Goal: Task Accomplishment & Management: Manage account settings

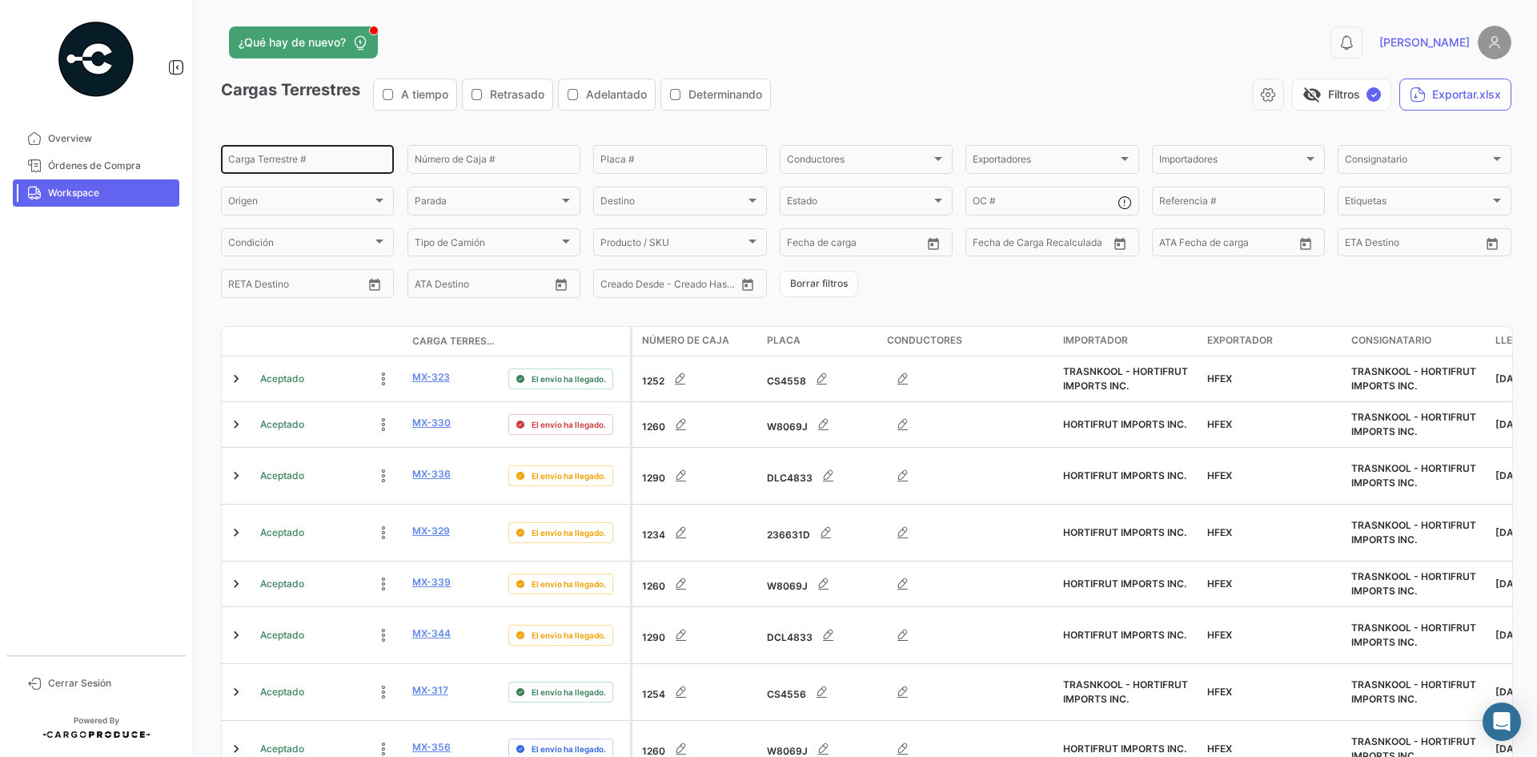
click at [279, 157] on input "Carga Terrestre #" at bounding box center [307, 161] width 159 height 11
paste input "0240"
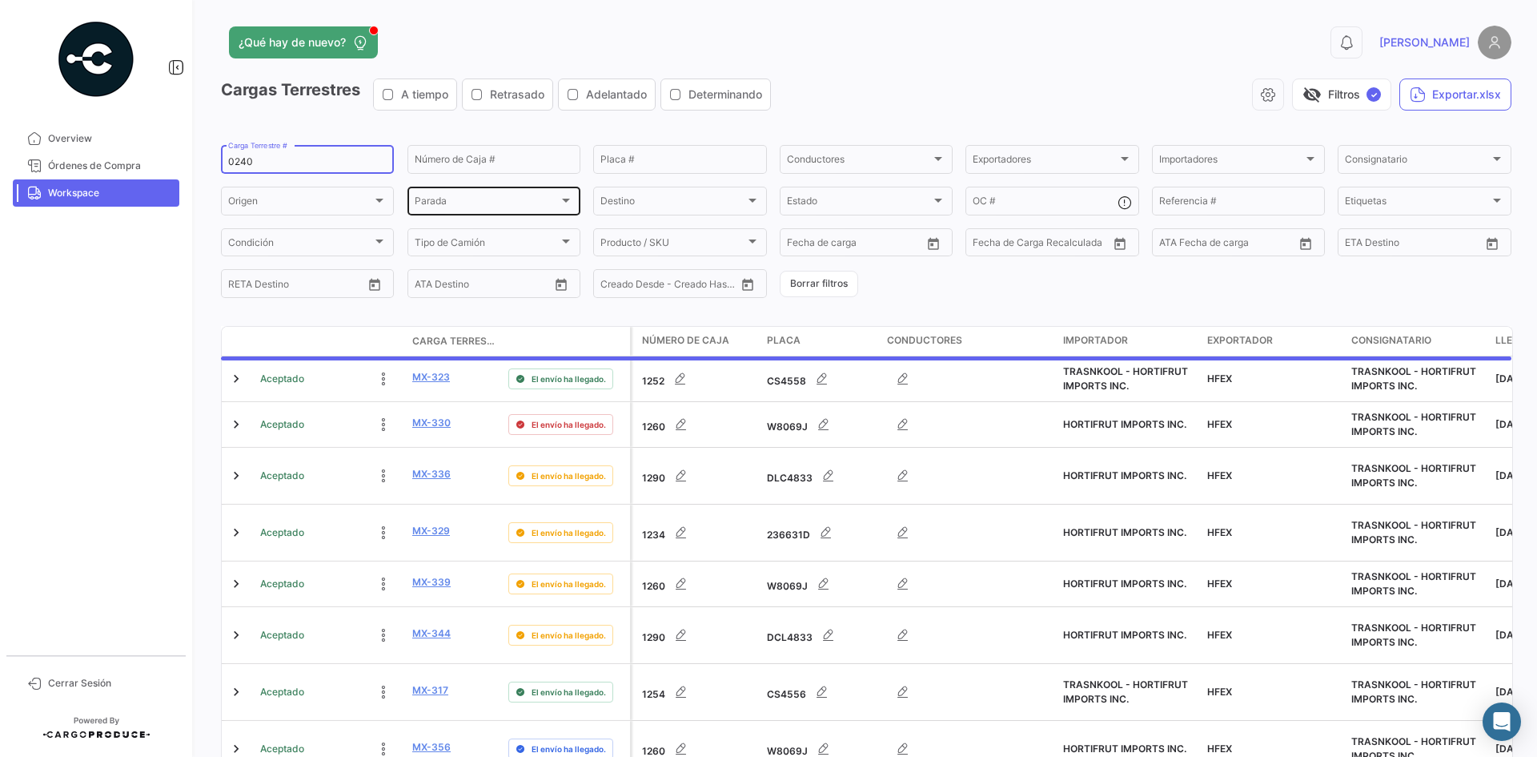
type input "0240"
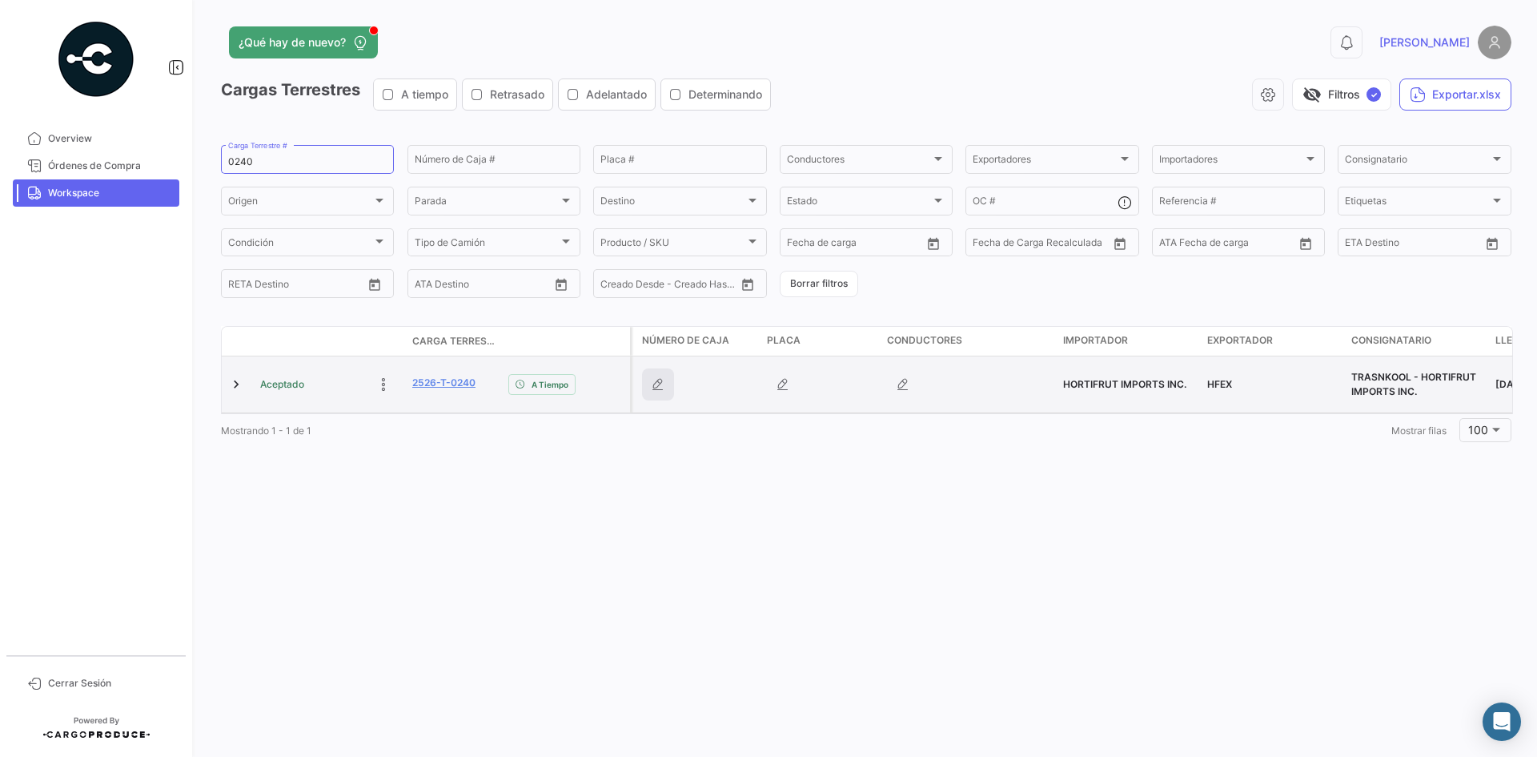
click at [656, 381] on icon "button" at bounding box center [658, 384] width 16 height 16
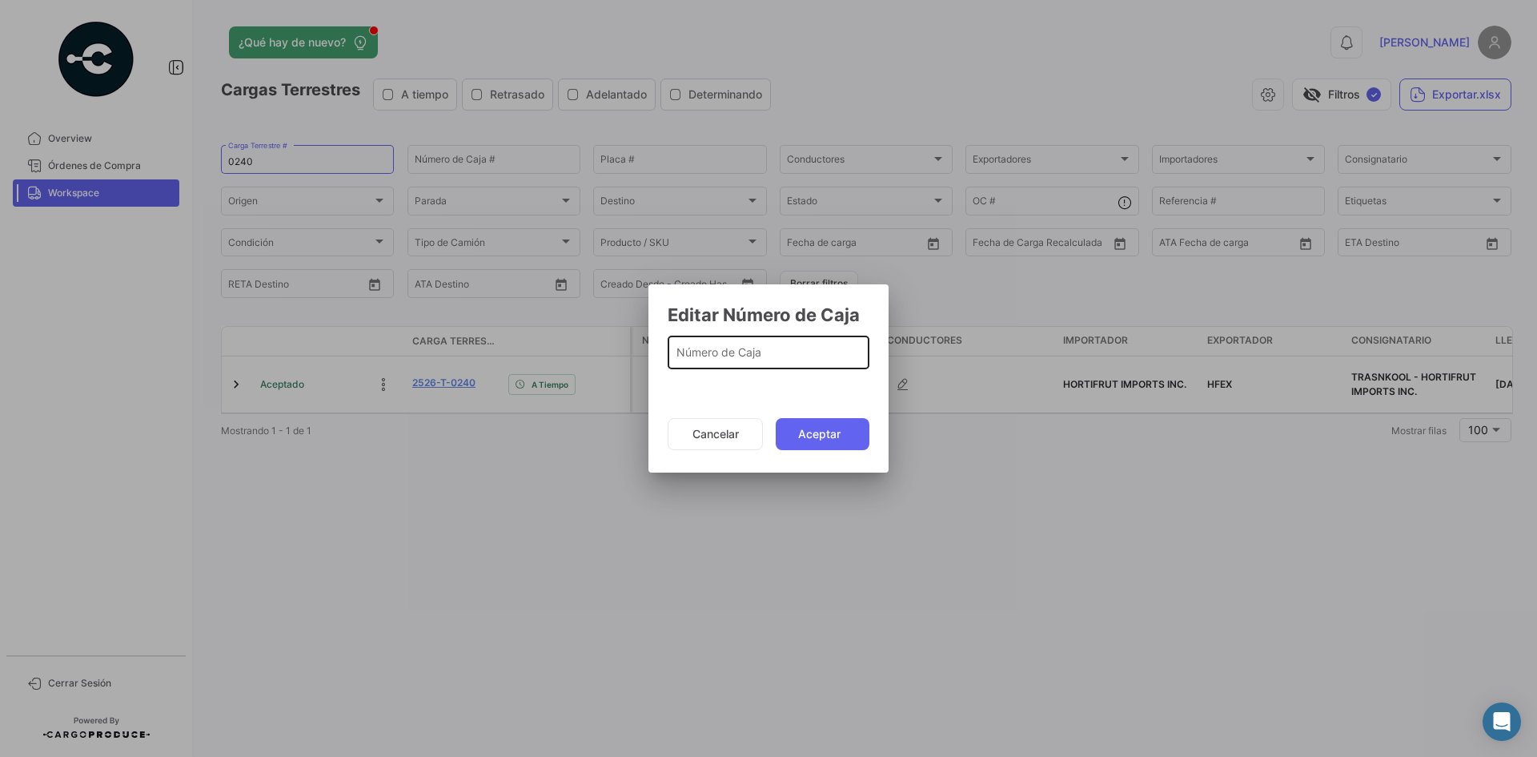
click at [738, 364] on div "Número de Caja" at bounding box center [768, 350] width 185 height 37
type input "1388"
click at [799, 433] on button "Aceptar" at bounding box center [823, 434] width 94 height 32
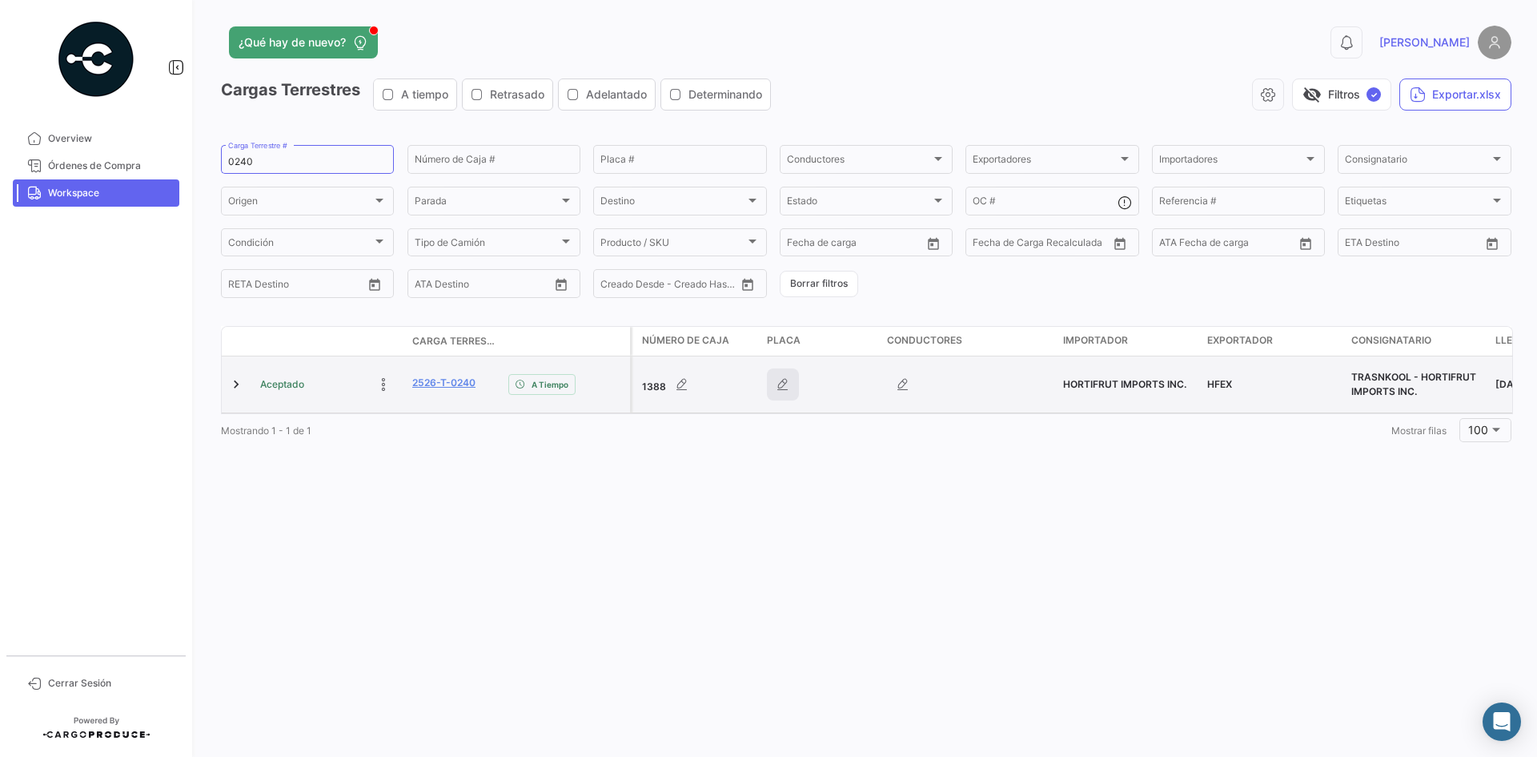
click at [779, 380] on icon "button" at bounding box center [783, 384] width 16 height 16
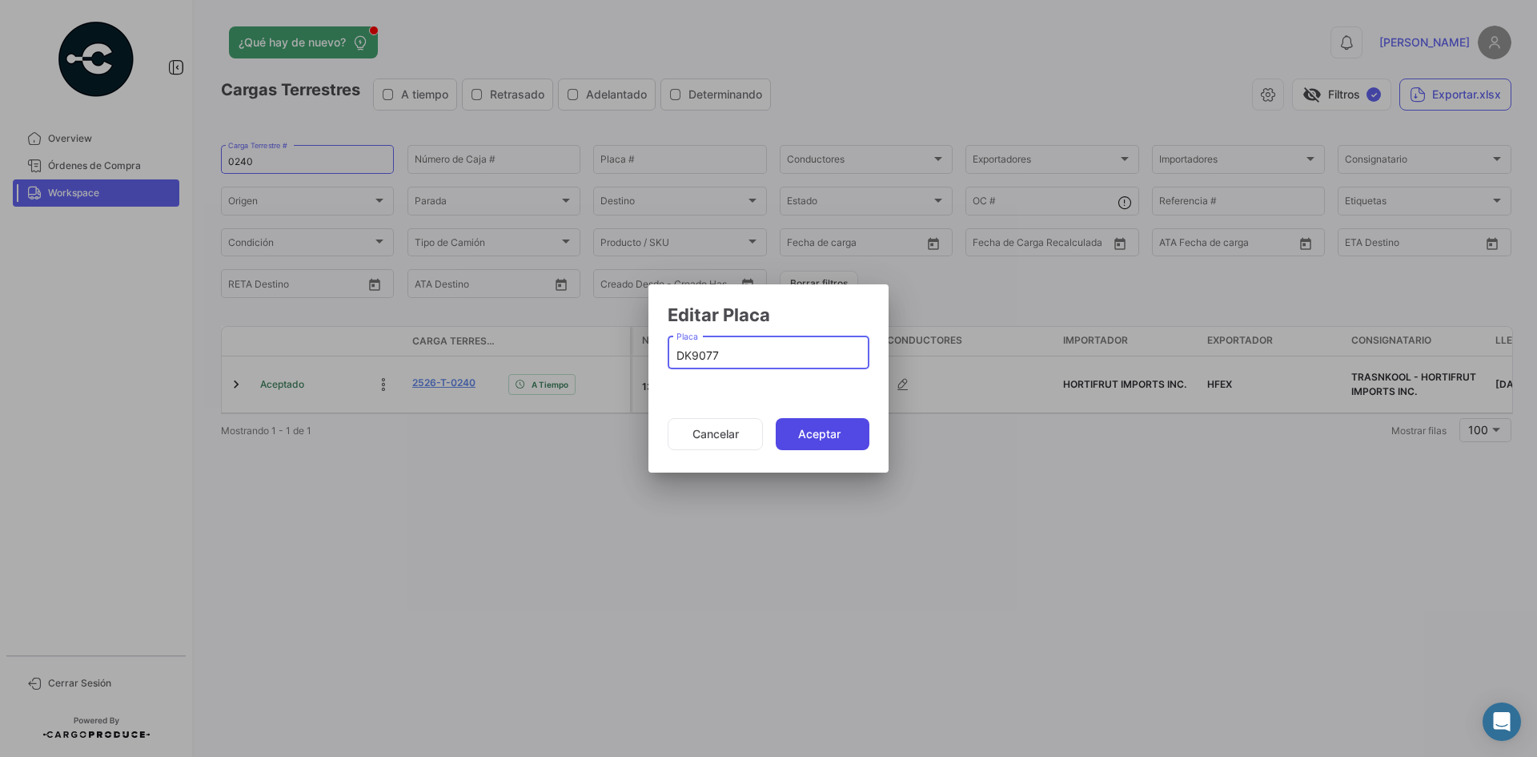
type input "DK9077"
click at [812, 440] on button "Aceptar" at bounding box center [823, 434] width 94 height 32
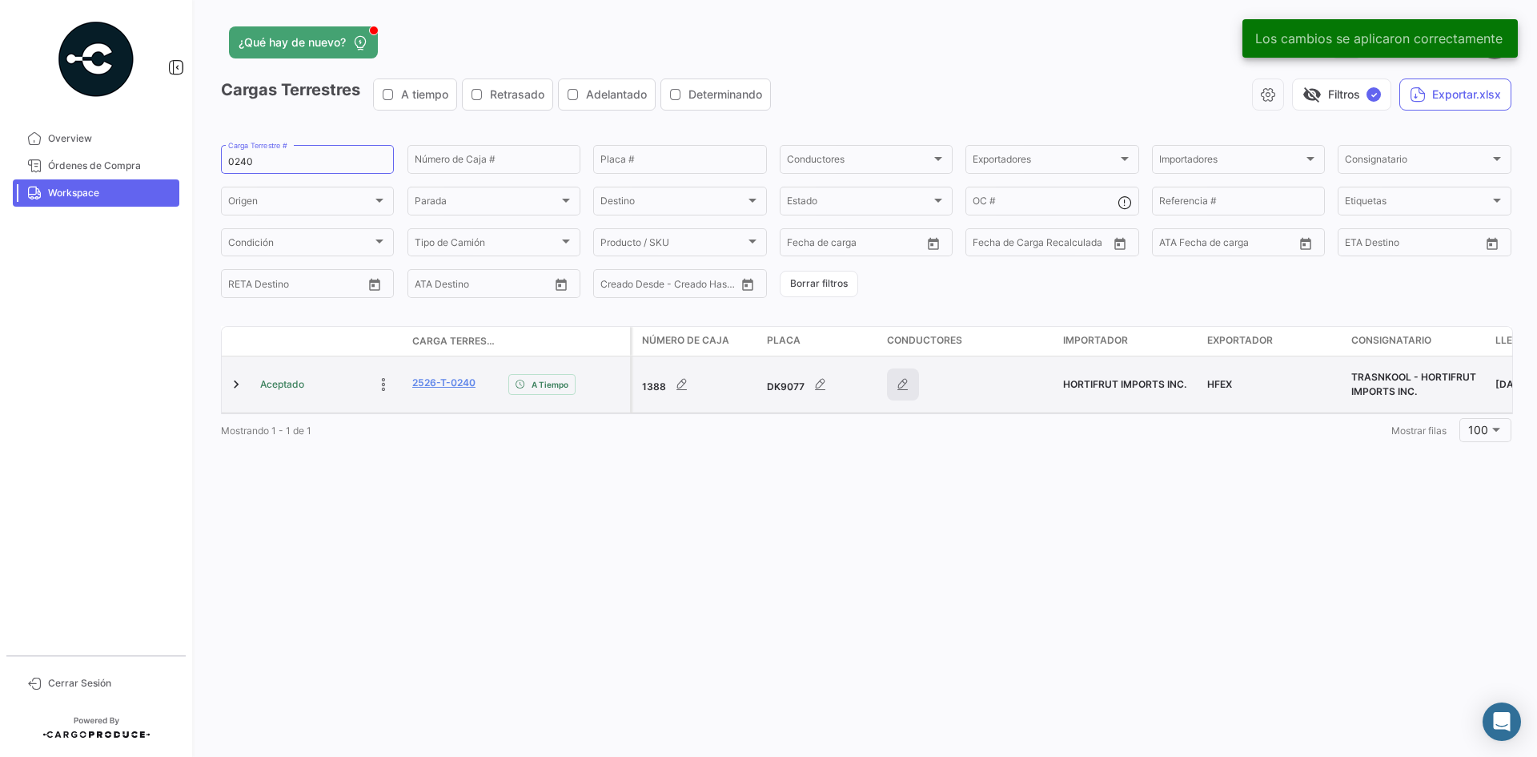
click at [897, 388] on icon "button" at bounding box center [903, 384] width 16 height 16
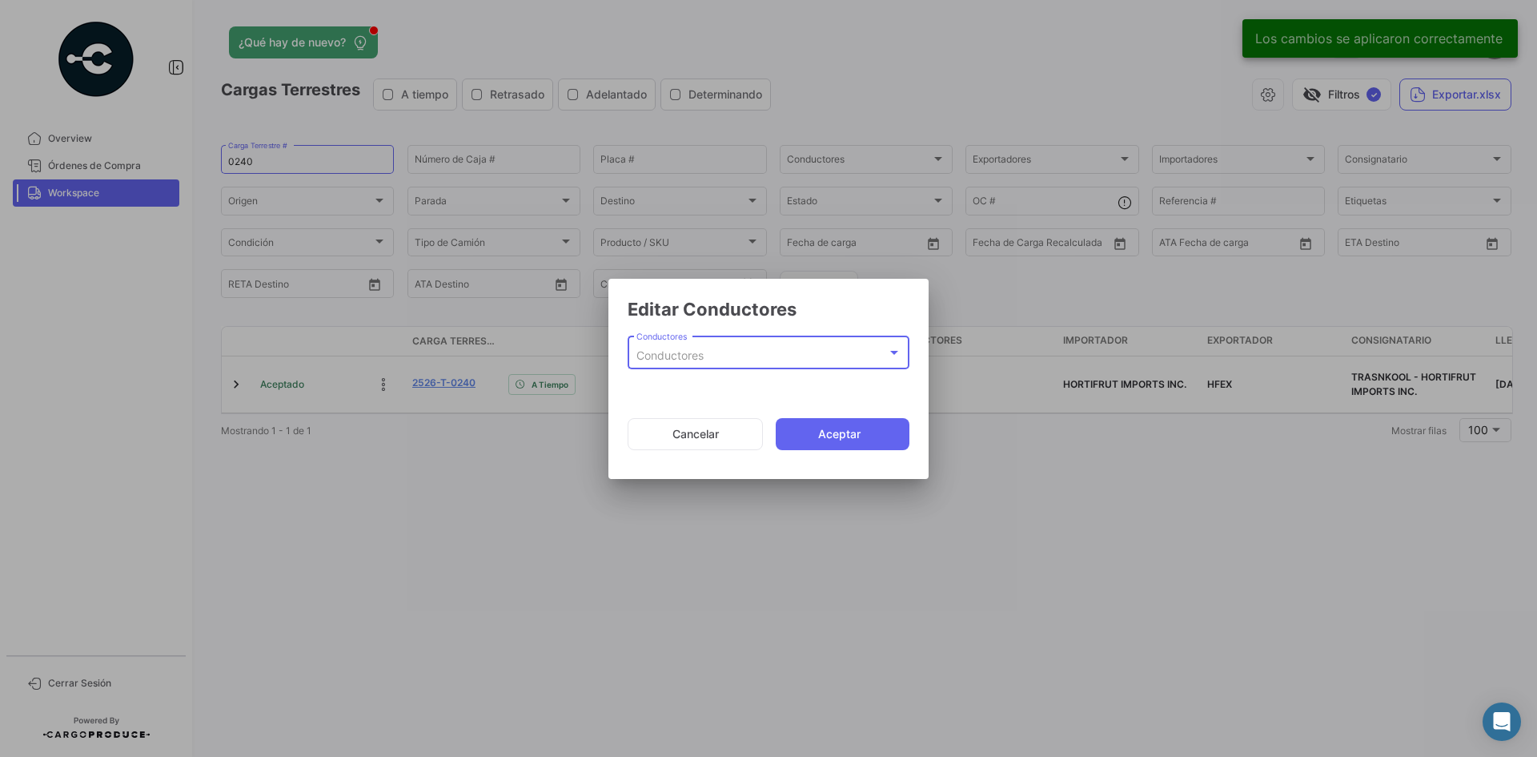
click at [763, 349] on div "Conductores" at bounding box center [761, 356] width 251 height 14
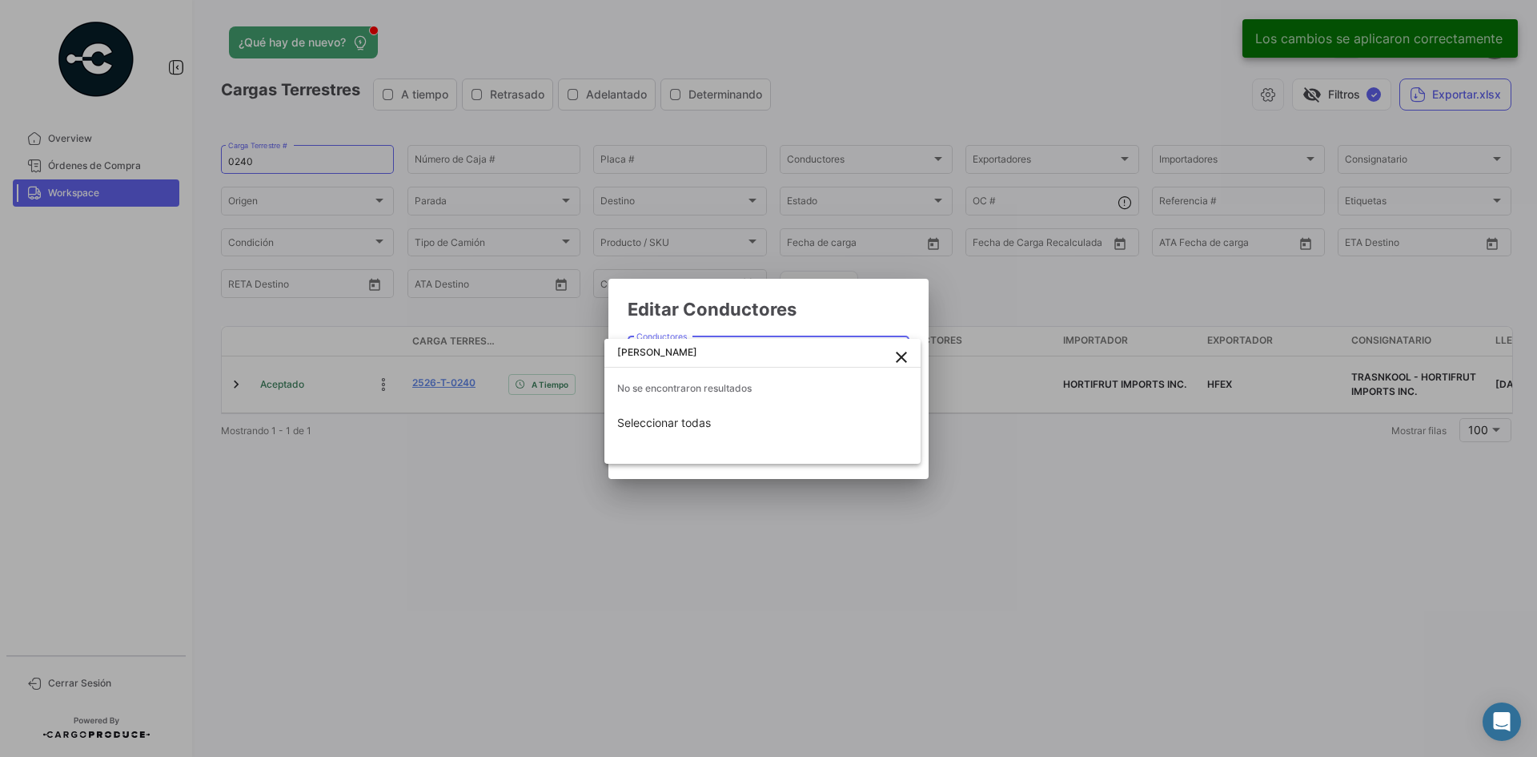
type input "[PERSON_NAME]"
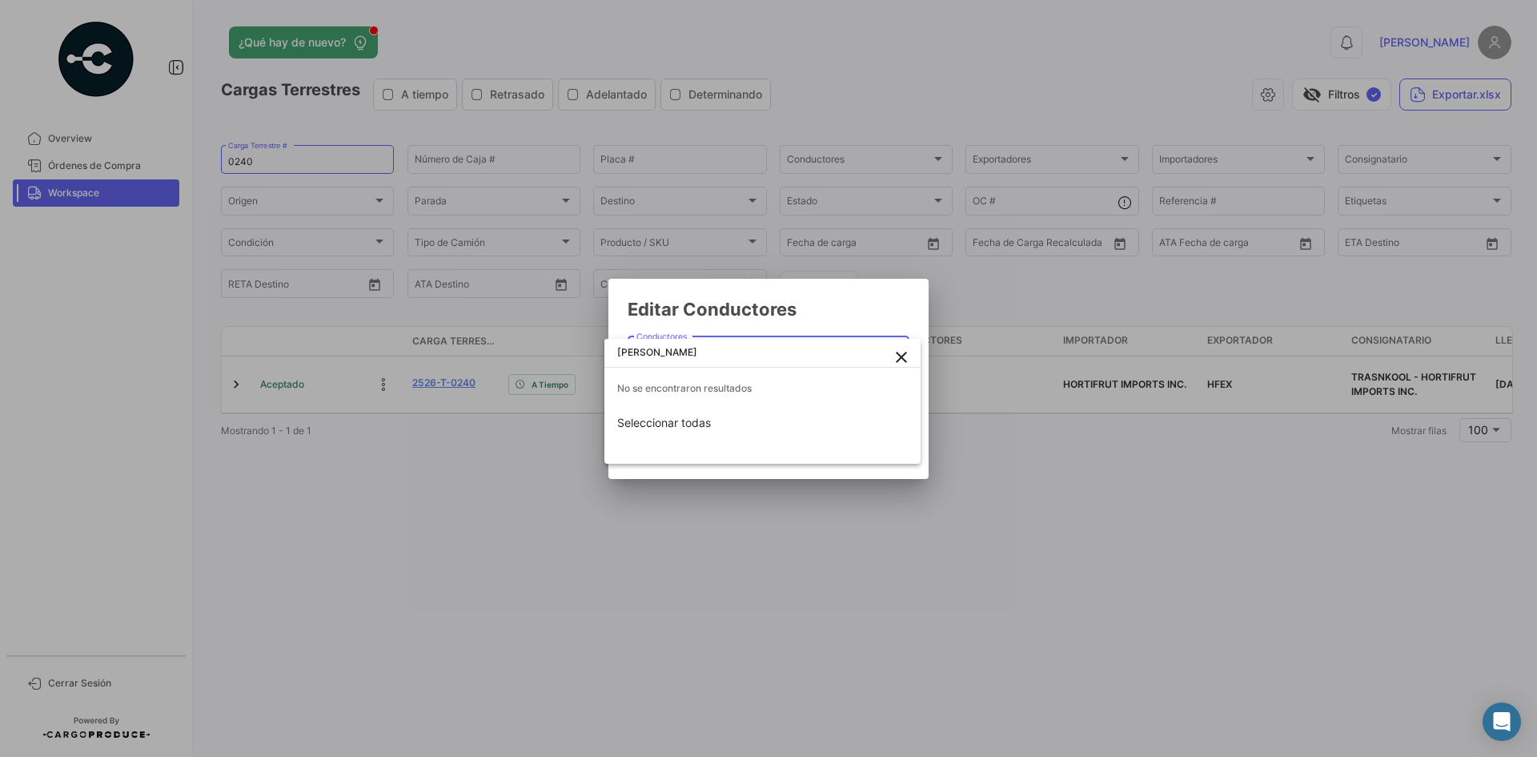
click at [868, 292] on div at bounding box center [768, 378] width 1537 height 757
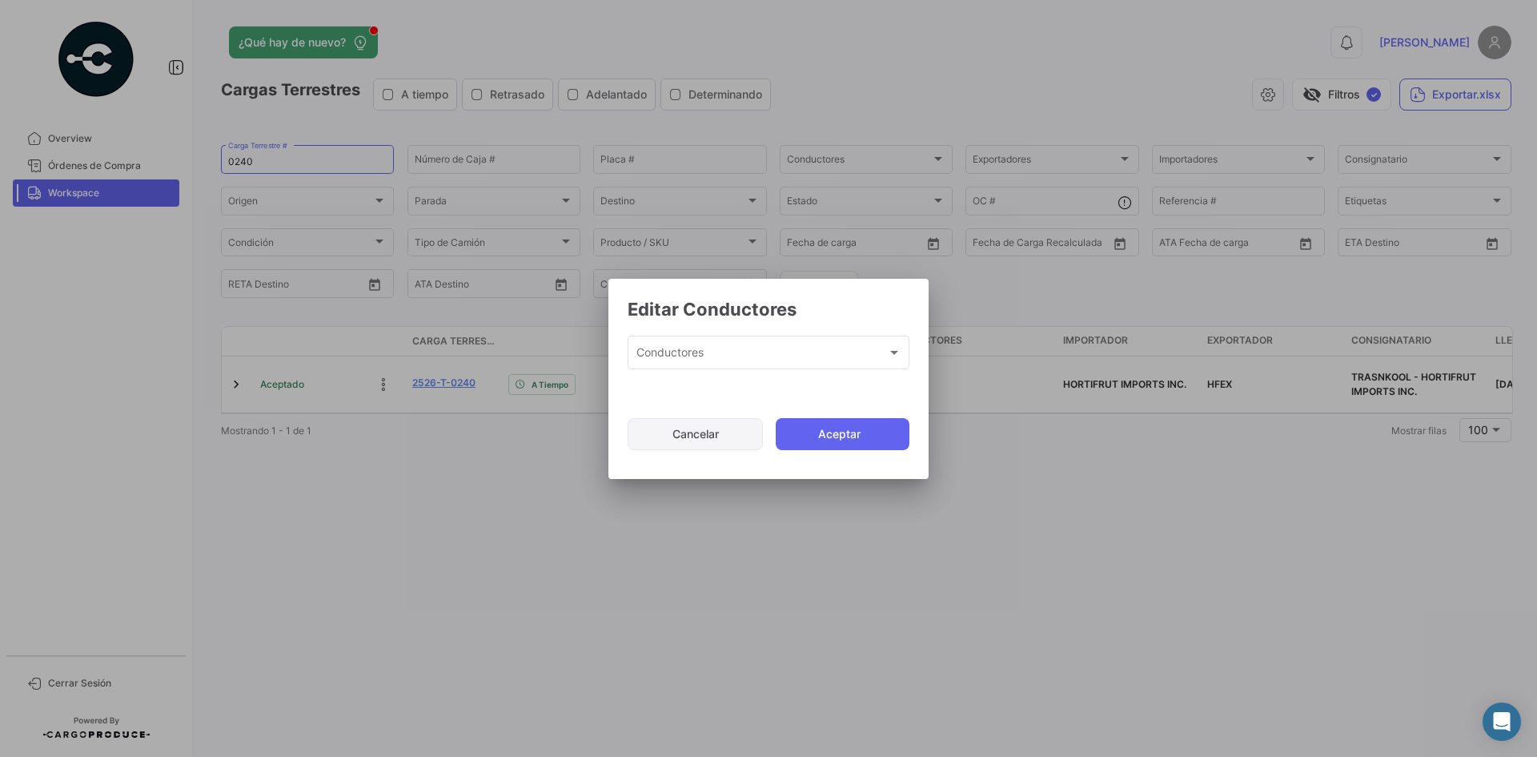
click at [673, 435] on button "Cancelar" at bounding box center [695, 434] width 135 height 32
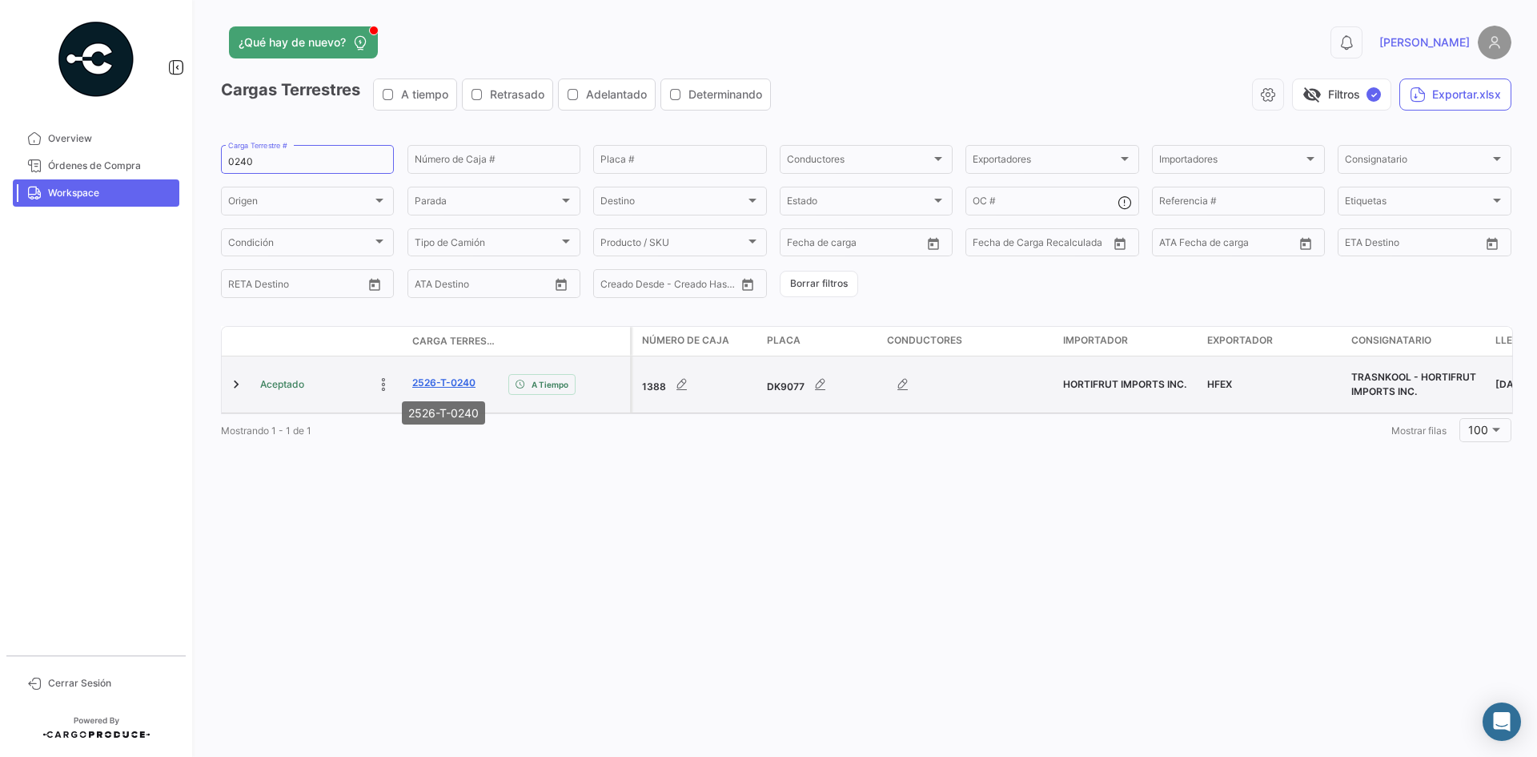
click at [455, 384] on link "2526-T-0240" at bounding box center [443, 382] width 63 height 14
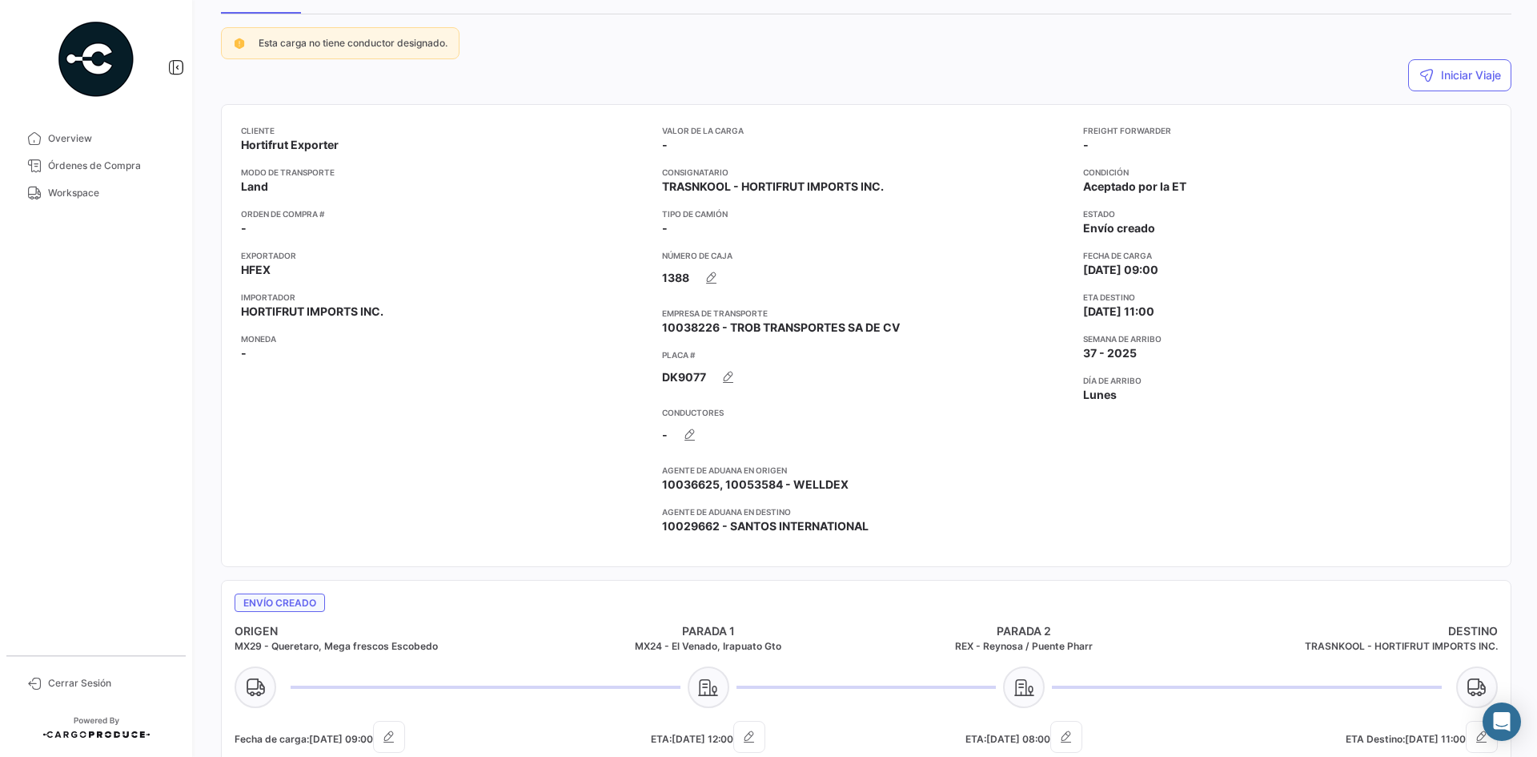
scroll to position [320, 0]
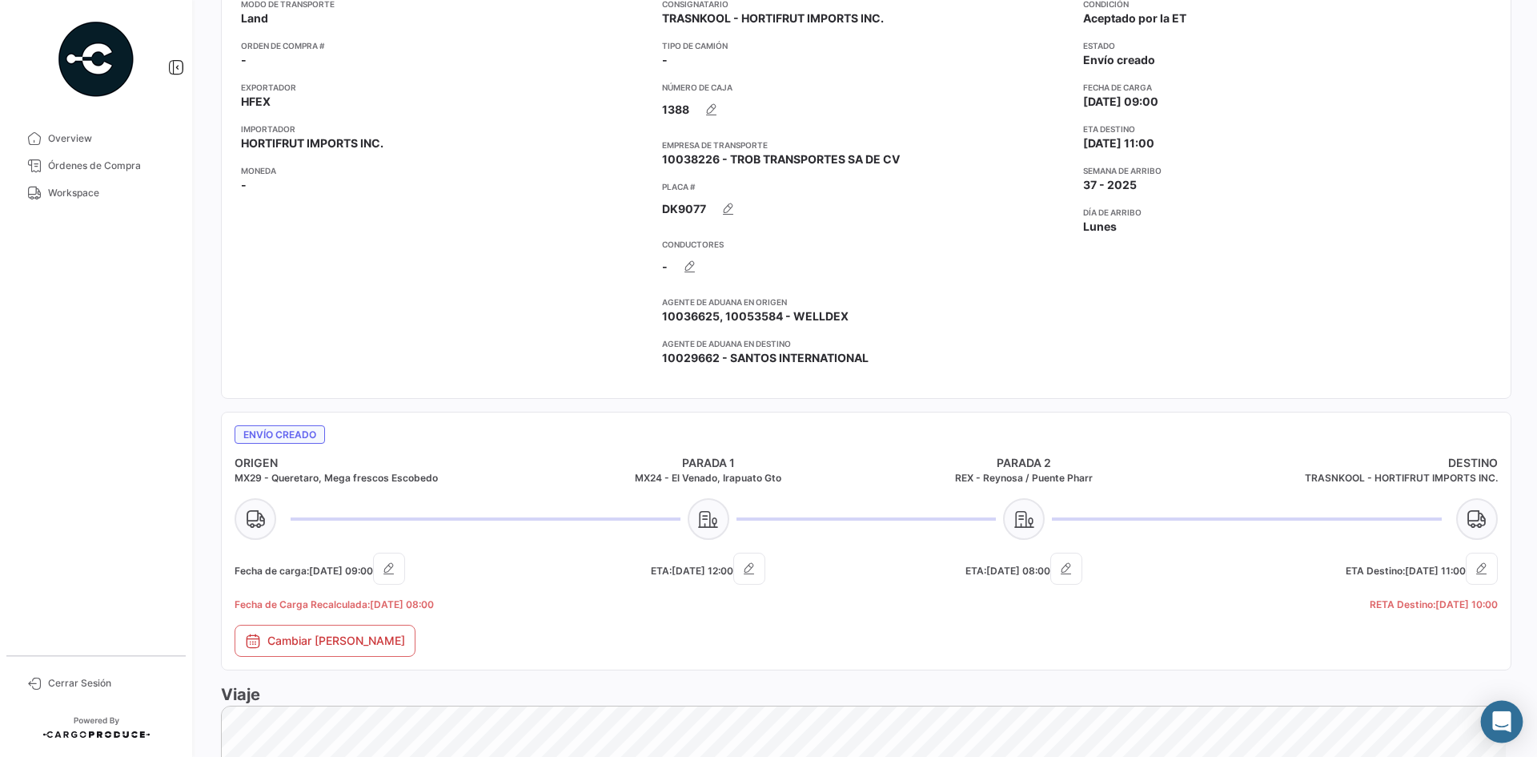
click at [1504, 724] on icon "Abrir Intercom Messenger" at bounding box center [1501, 721] width 18 height 21
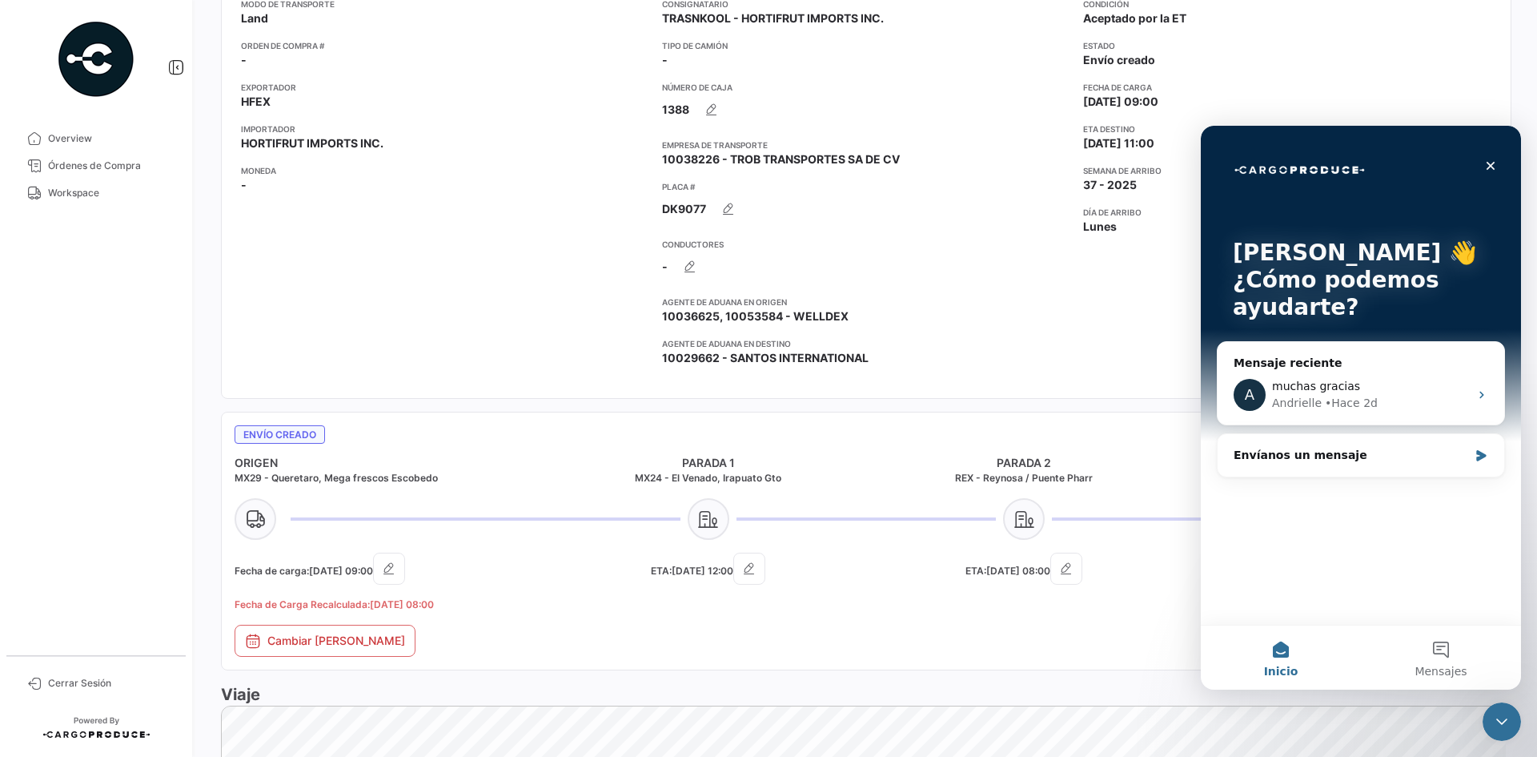
scroll to position [0, 0]
click at [1429, 648] on button "Mensajes" at bounding box center [1441, 657] width 160 height 64
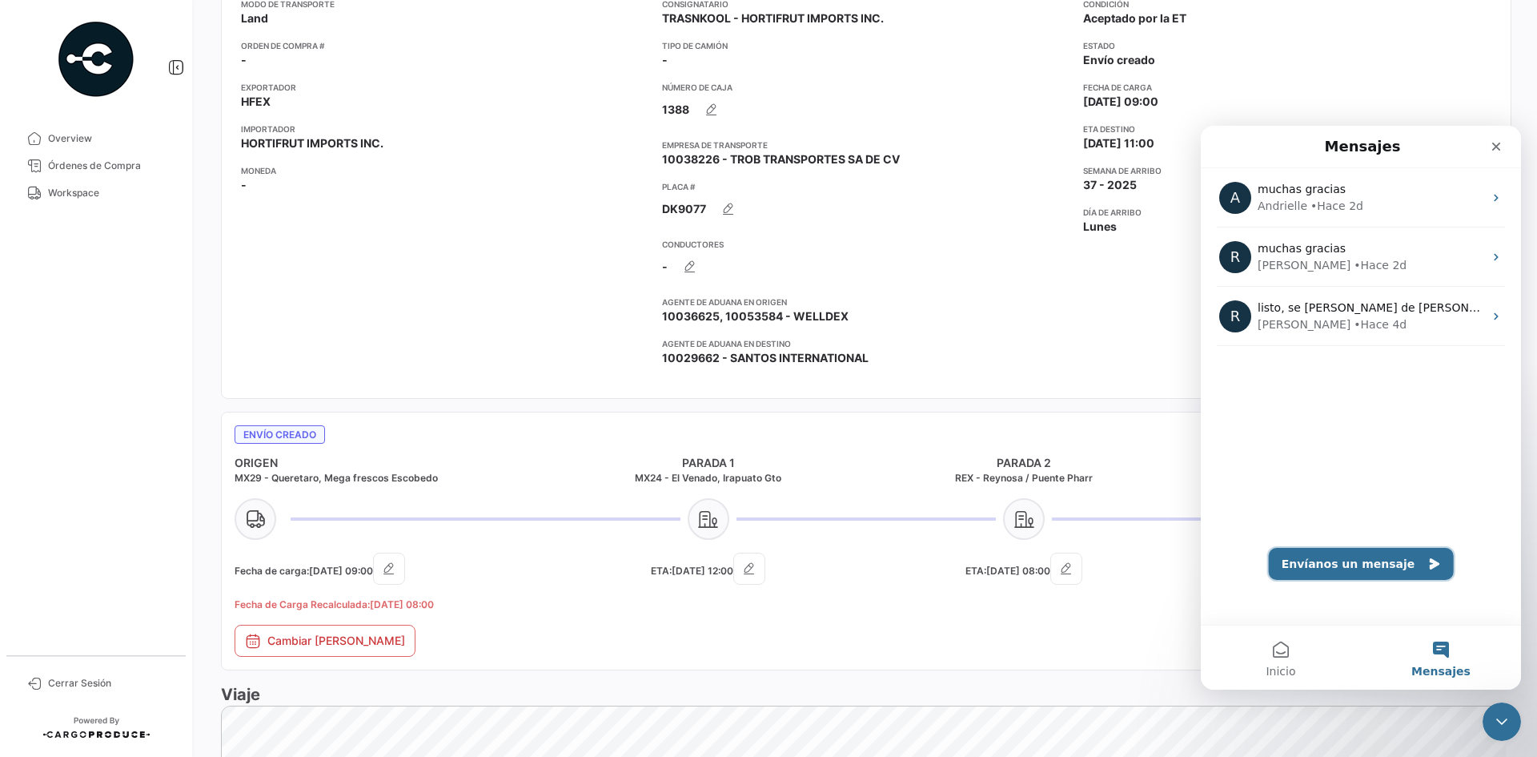
click at [1337, 560] on button "Envíanos un mensaje" at bounding box center [1361, 564] width 185 height 32
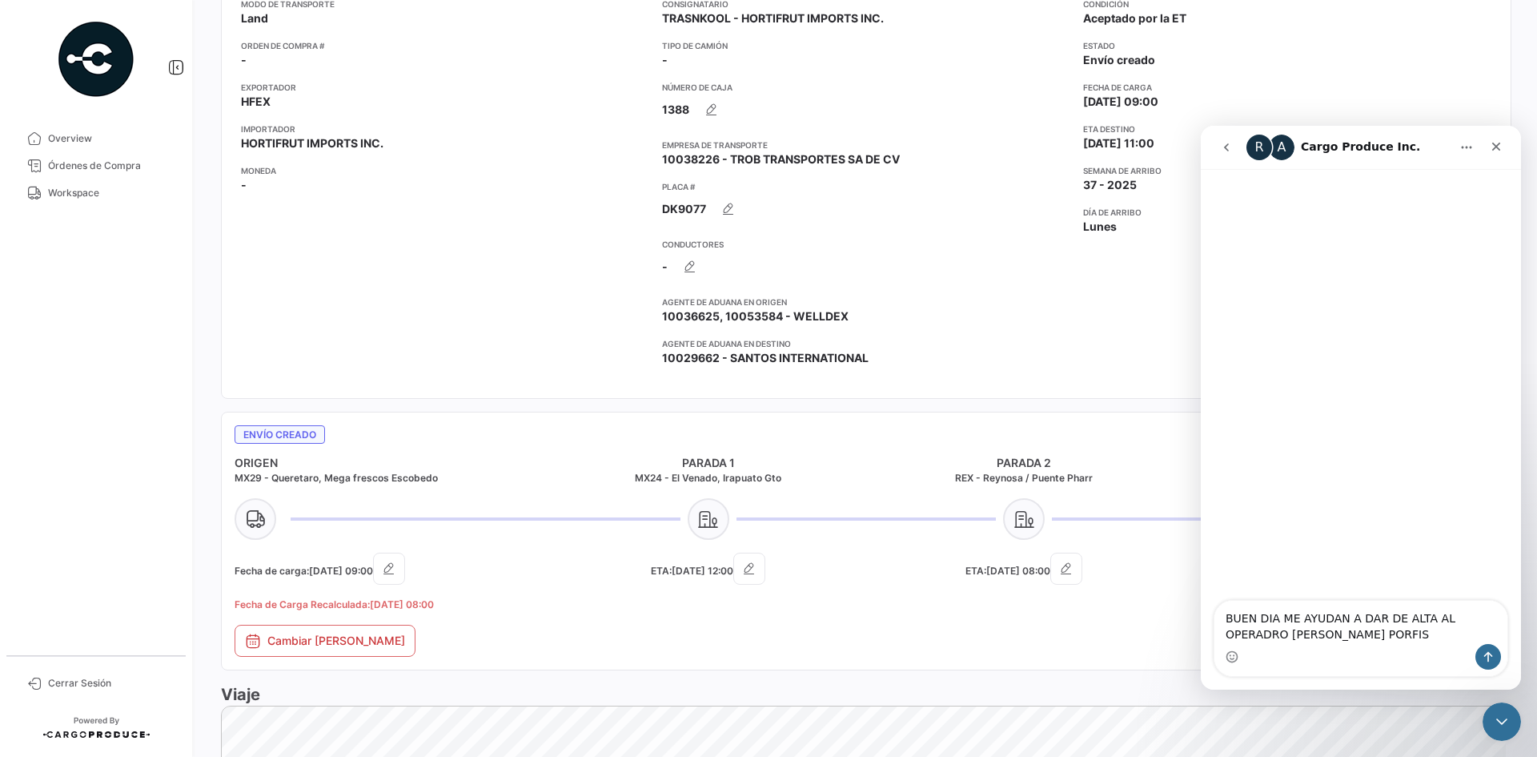
type textarea "BUEN DIA ME AYUDAN A DAR DE ALTA AL OPERADRO [PERSON_NAME] PORFIS"
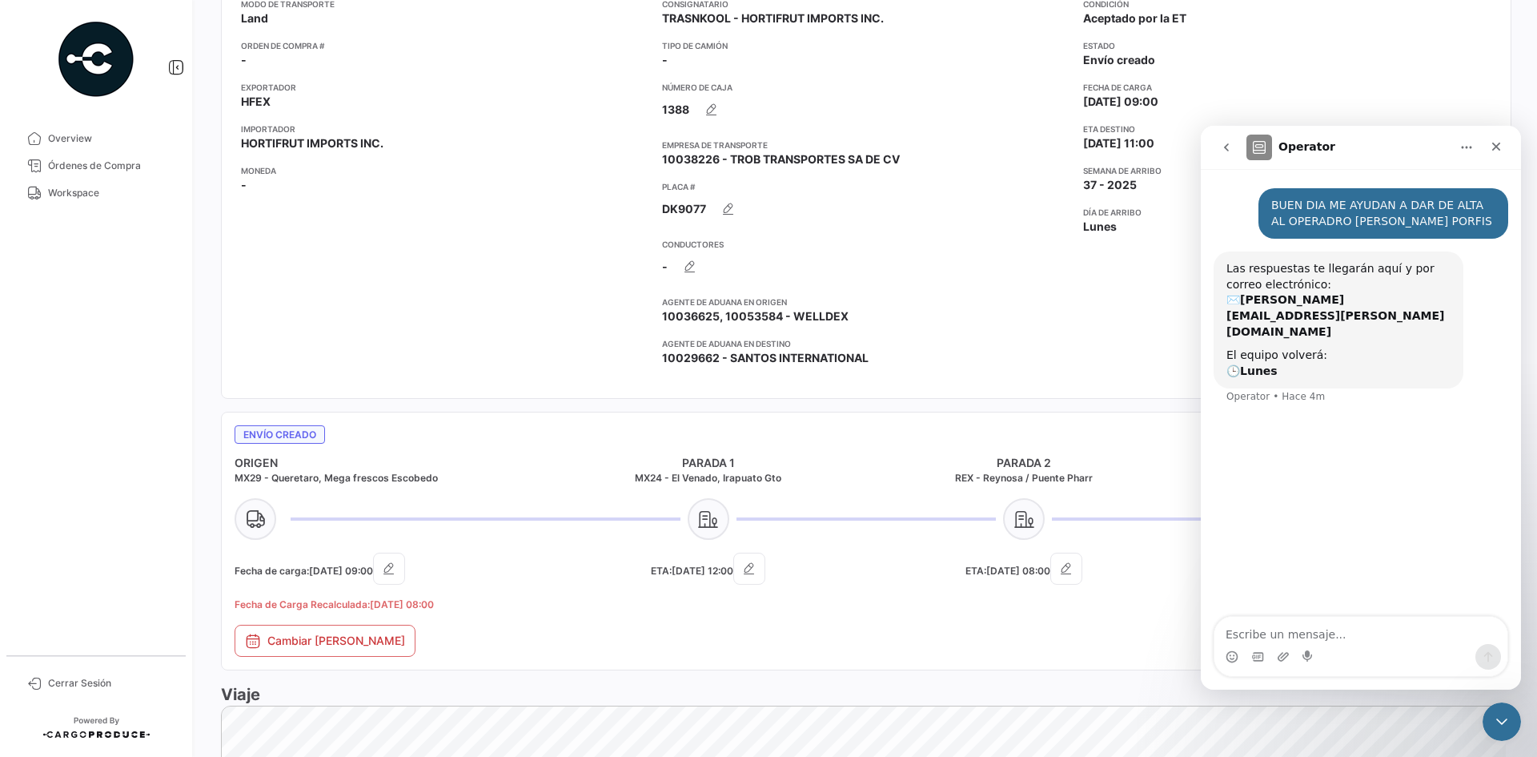
click at [969, 360] on app-card-info-value "10029662 - SANTOS INTERNATIONAL" at bounding box center [866, 358] width 408 height 16
click at [86, 196] on span "Workspace" at bounding box center [110, 193] width 125 height 14
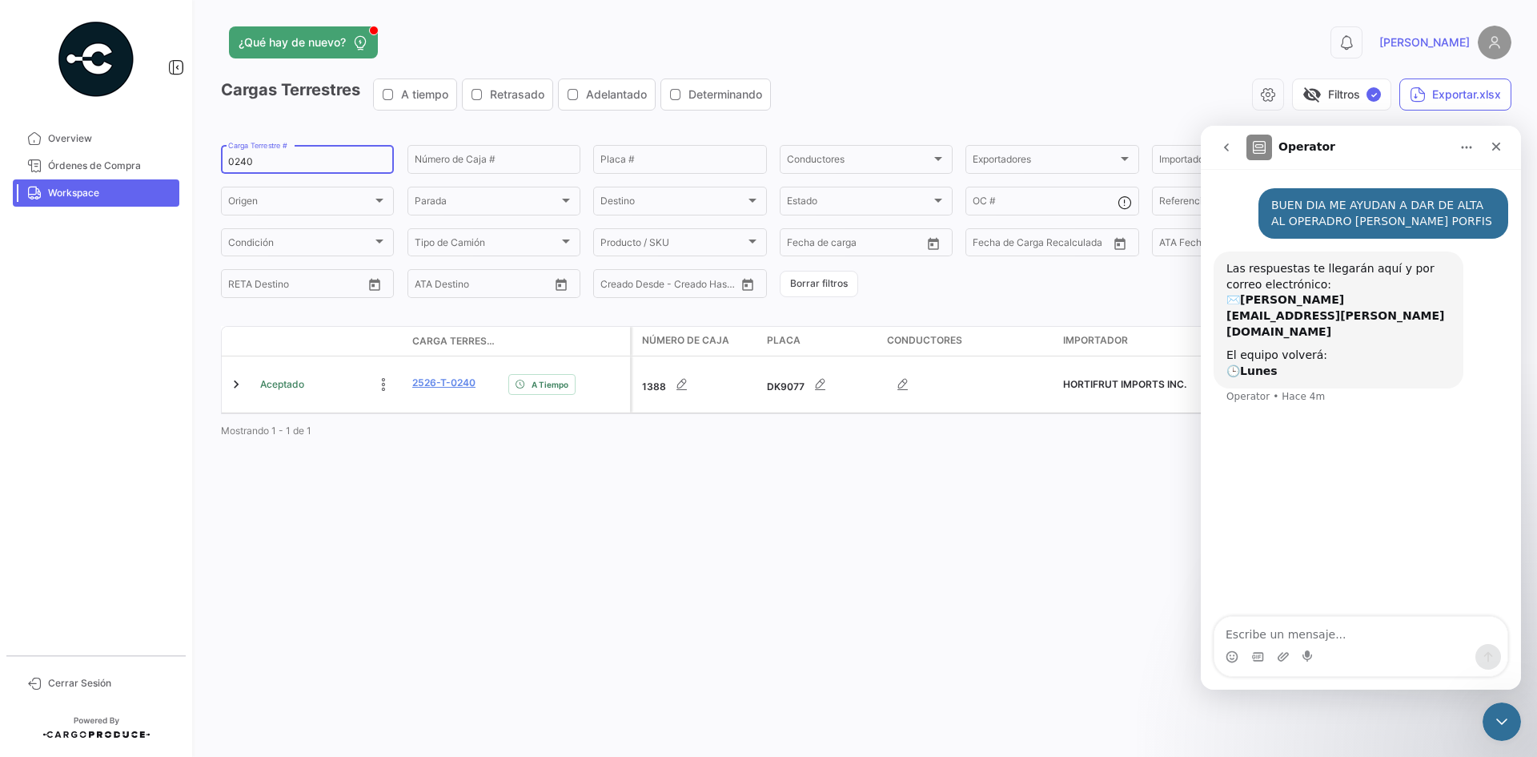
click at [295, 159] on input "0240" at bounding box center [307, 161] width 159 height 11
click at [814, 525] on div "¿Qué hay de nuevo? 0 [PERSON_NAME] Terrestres A tiempo Retrasado Adelantado Det…" at bounding box center [866, 378] width 1342 height 757
drag, startPoint x: 1332, startPoint y: 219, endPoint x: 1446, endPoint y: 225, distance: 113.8
click at [1446, 225] on div "BUEN DIA ME AYUDAN A DAR DE ALTA AL OPERADRO [PERSON_NAME] PORFIS" at bounding box center [1383, 213] width 224 height 31
copy div "[PERSON_NAME]"
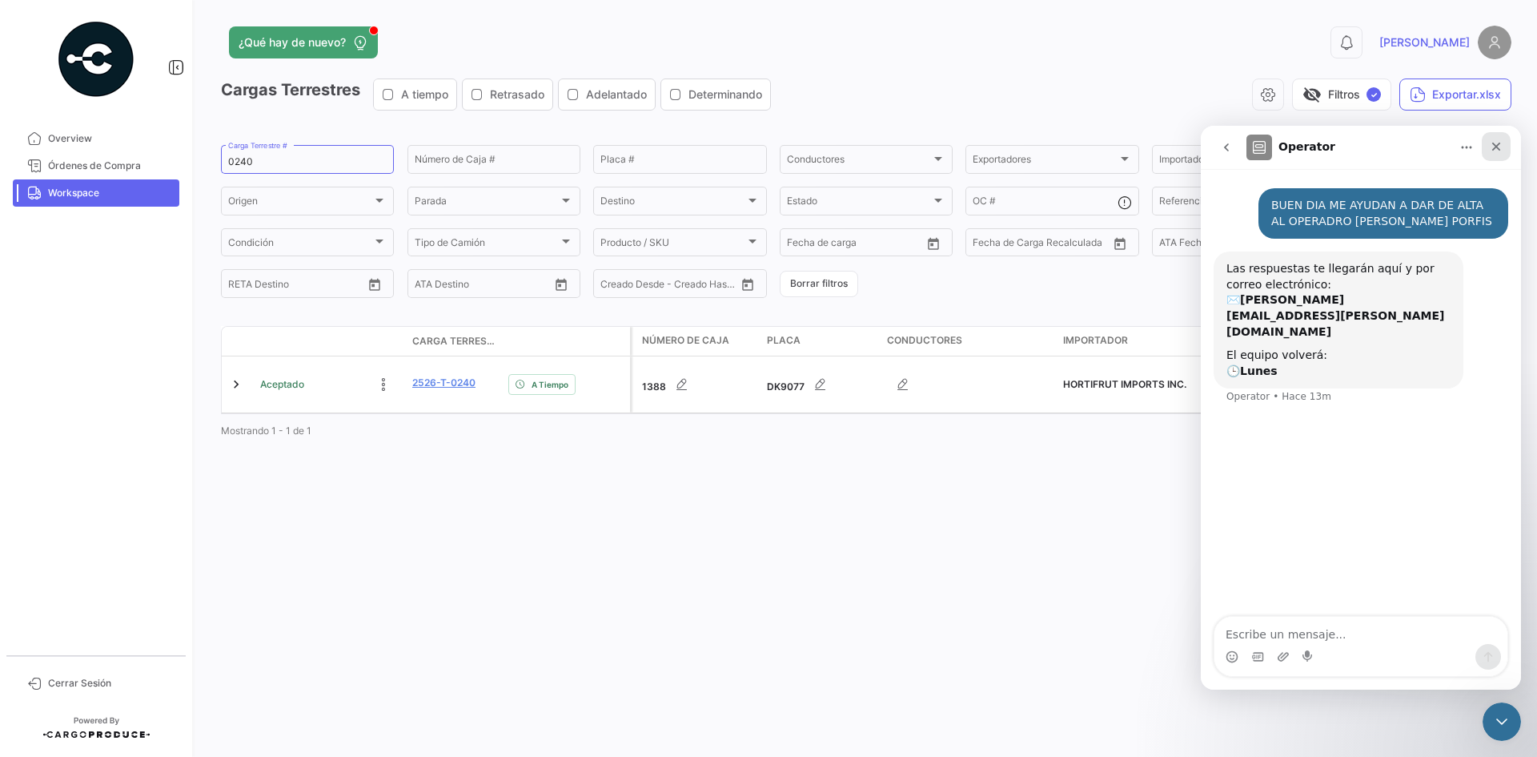
click at [1502, 141] on icon "Cerrar" at bounding box center [1496, 146] width 13 height 13
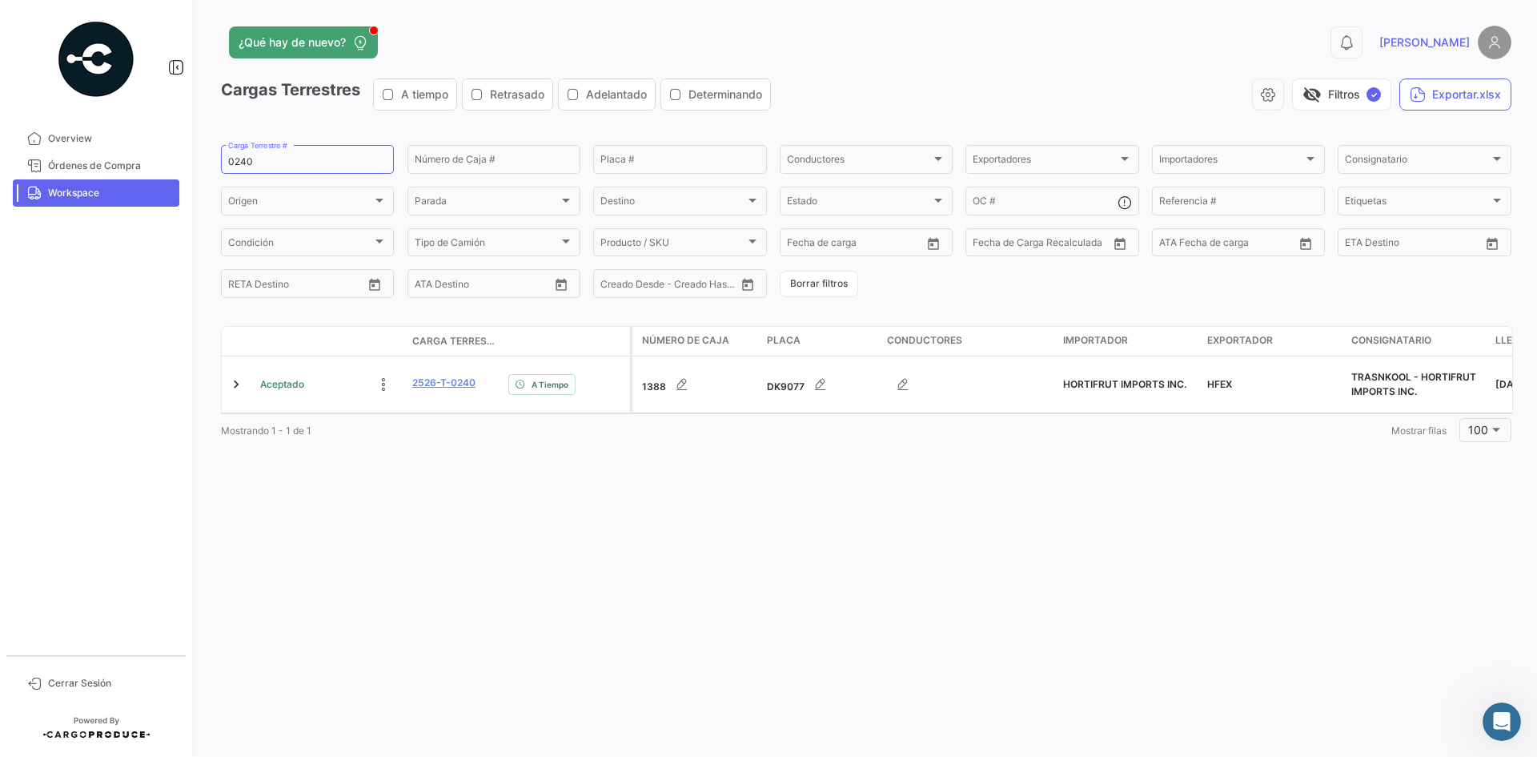
click at [109, 199] on span "Workspace" at bounding box center [110, 193] width 125 height 14
click at [239, 165] on input "0240" at bounding box center [307, 161] width 159 height 11
paste input "27"
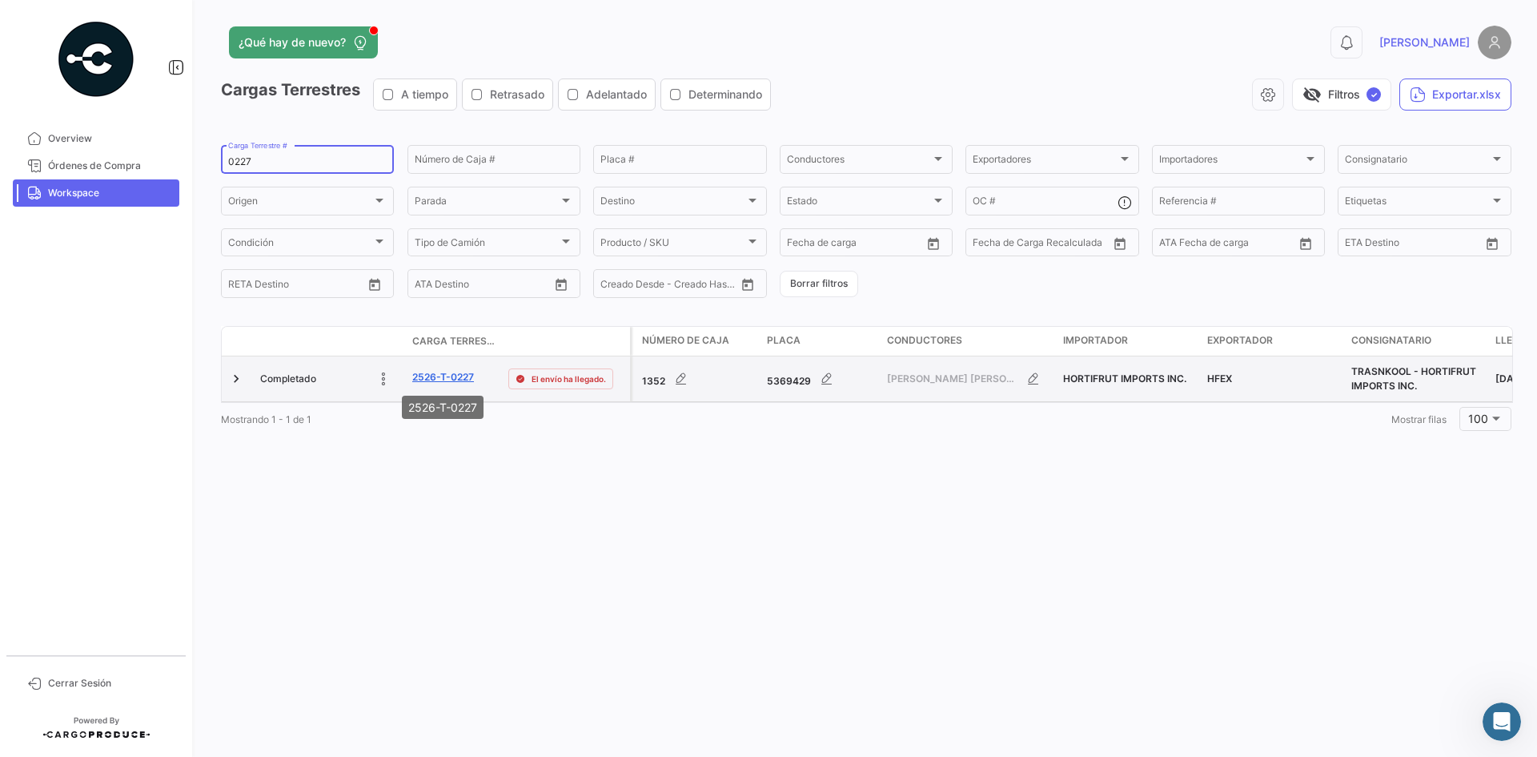
type input "0227"
click at [443, 370] on link "2526-T-0227" at bounding box center [443, 377] width 62 height 14
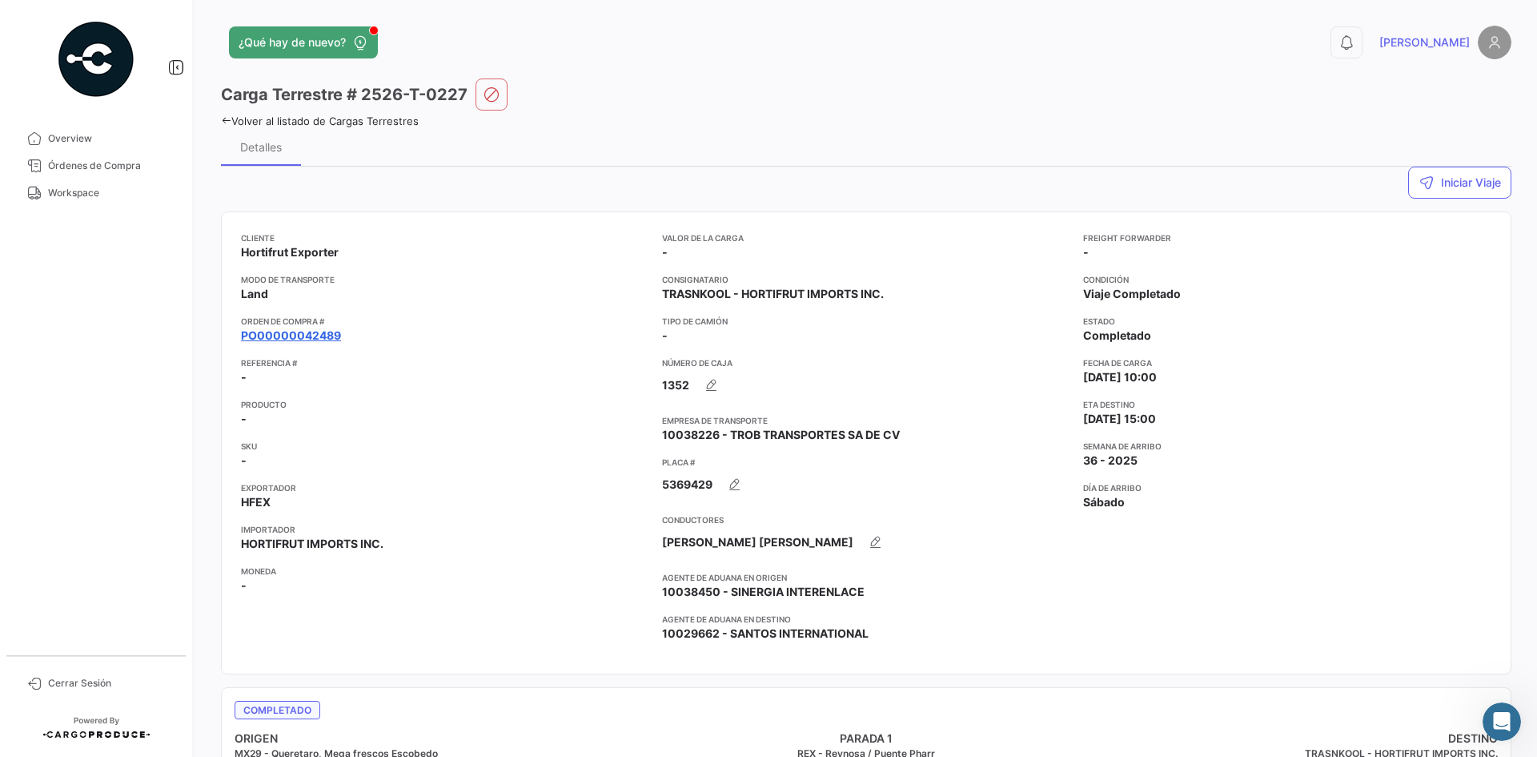
click at [292, 340] on link "PO00000042489" at bounding box center [291, 335] width 100 height 16
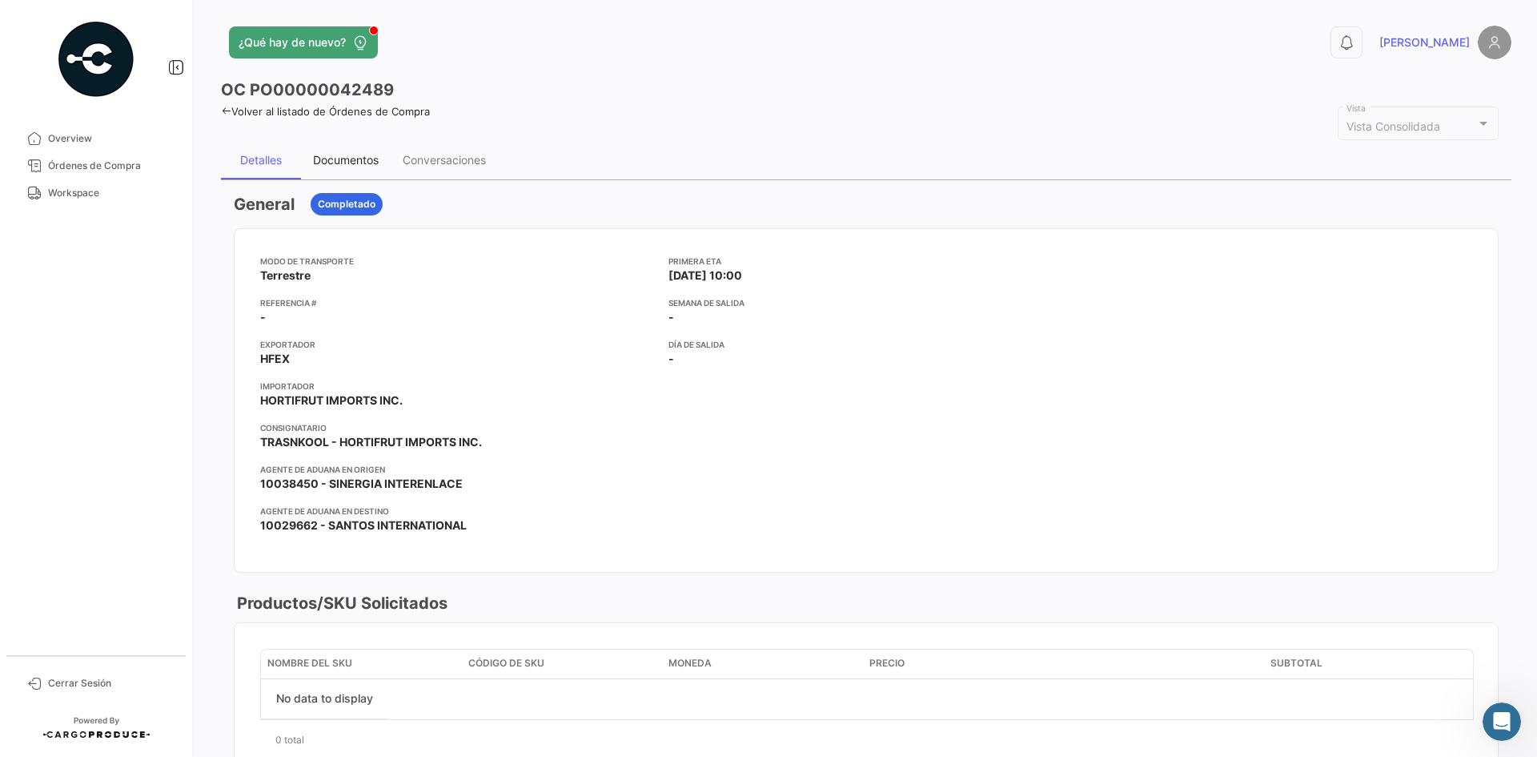
click at [358, 157] on div "Documentos" at bounding box center [346, 160] width 66 height 14
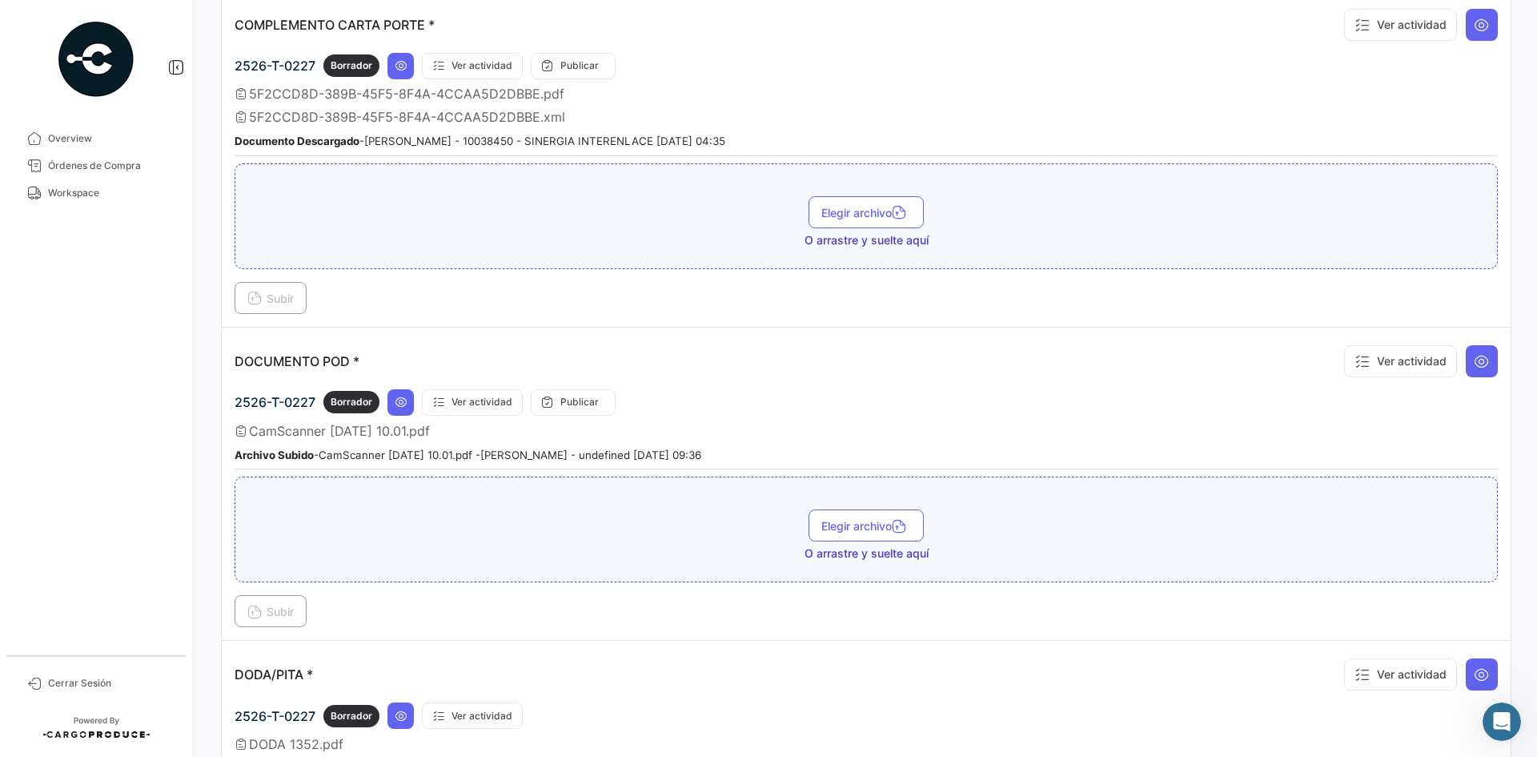
scroll to position [560, 0]
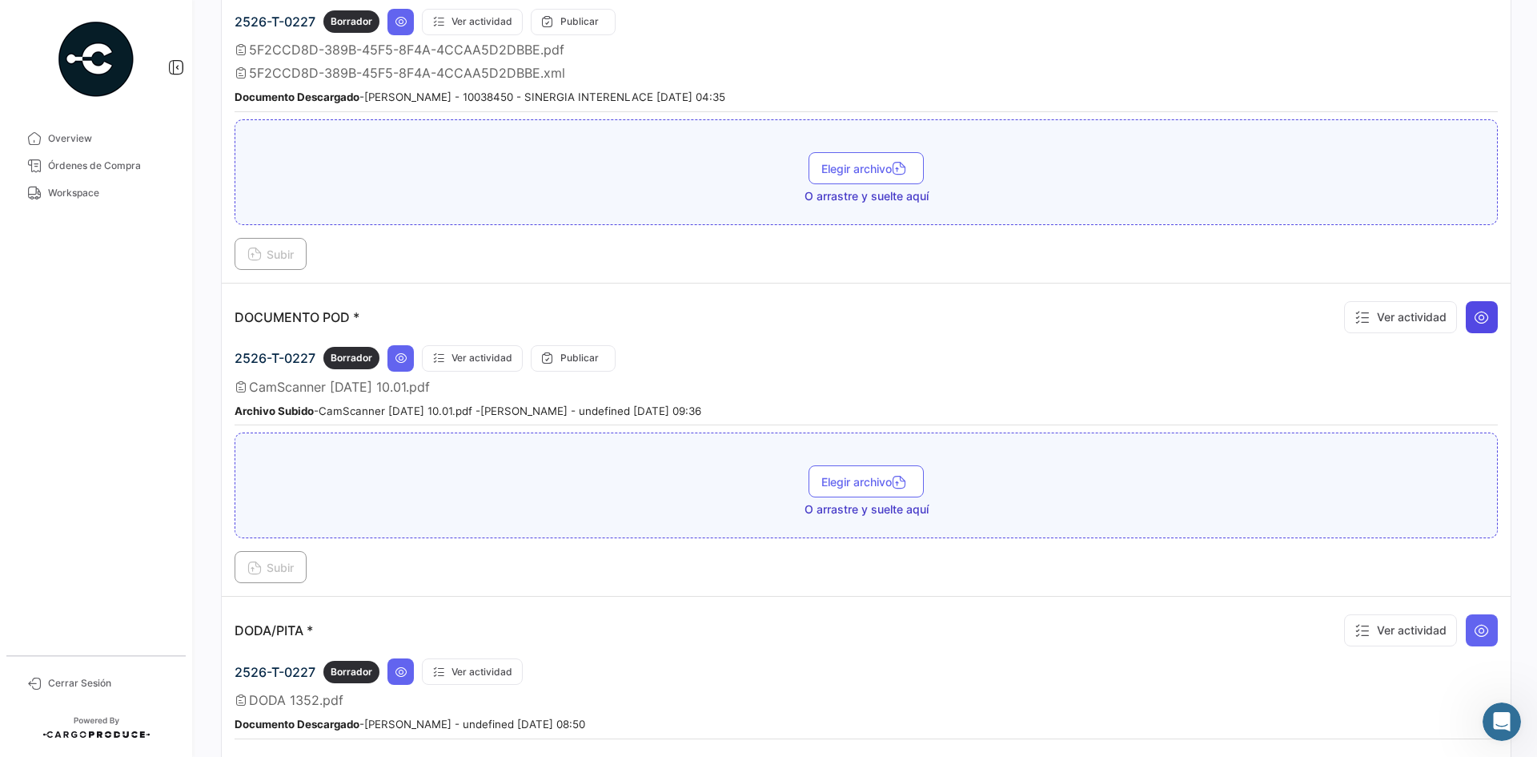
click at [1474, 323] on icon at bounding box center [1482, 317] width 16 height 16
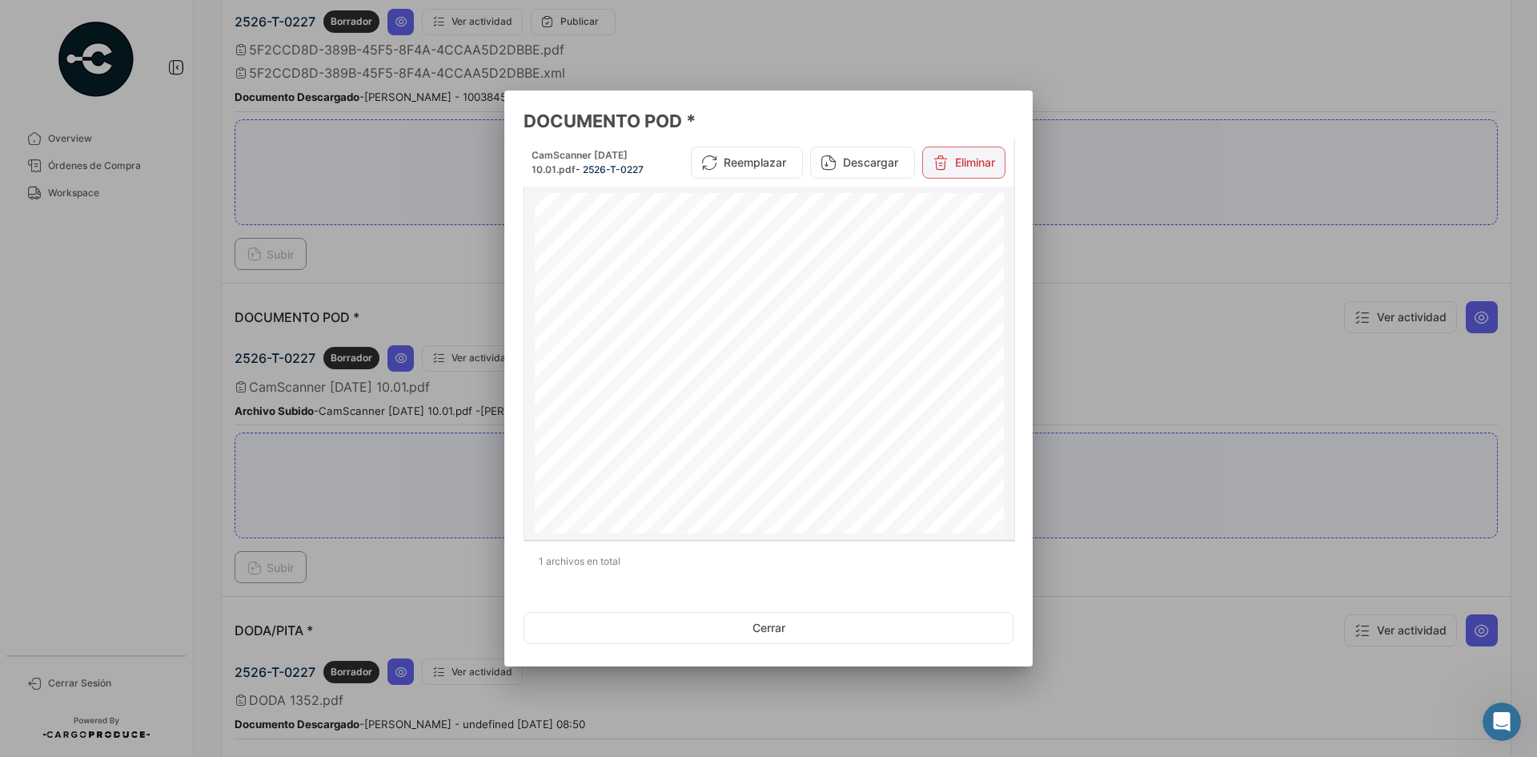
click at [971, 169] on button "Eliminar" at bounding box center [963, 162] width 83 height 32
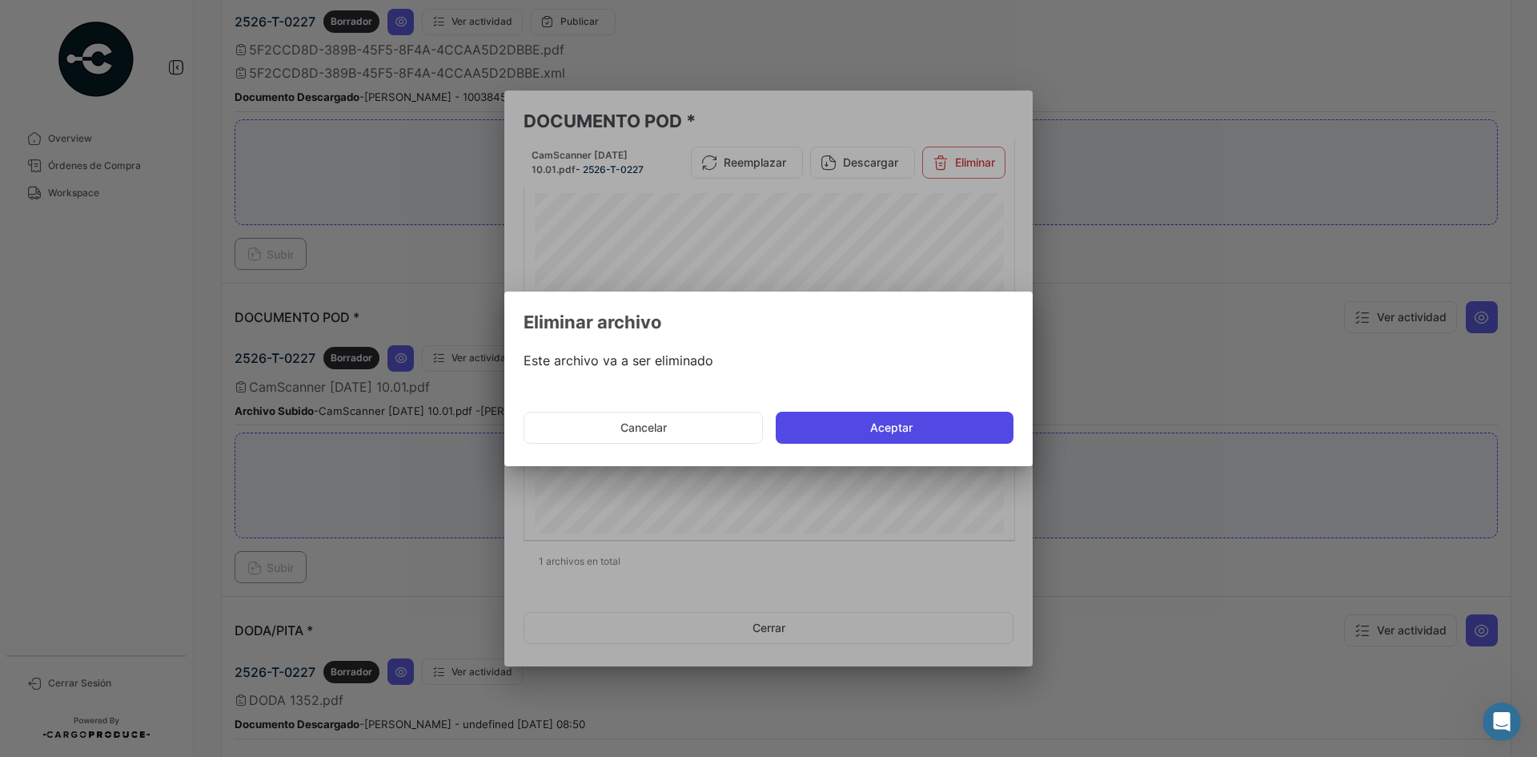
click at [881, 438] on button "Aceptar" at bounding box center [895, 427] width 238 height 32
